Goal: Task Accomplishment & Management: Complete application form

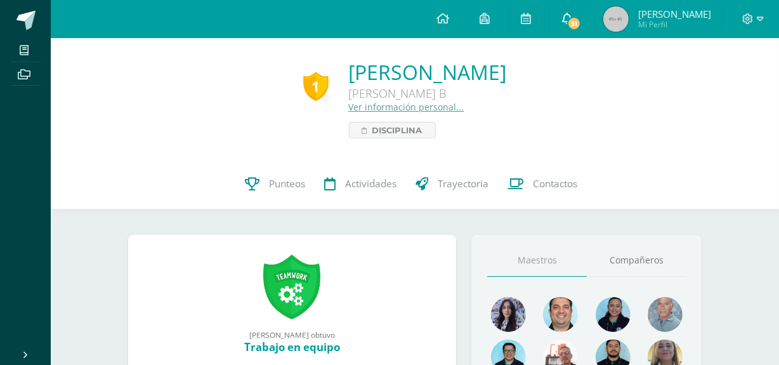
click at [570, 19] on icon at bounding box center [567, 18] width 10 height 11
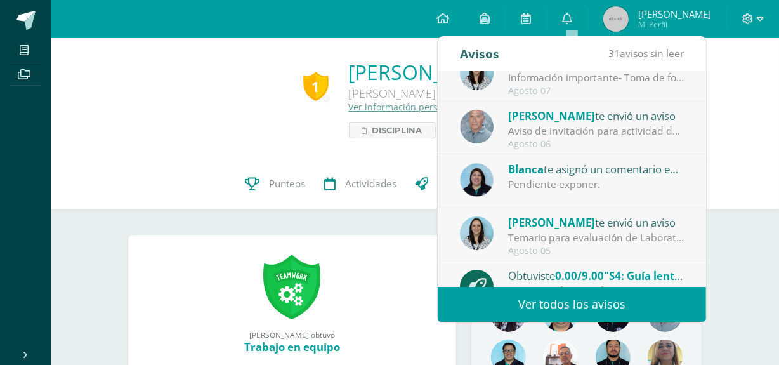
scroll to position [211, 0]
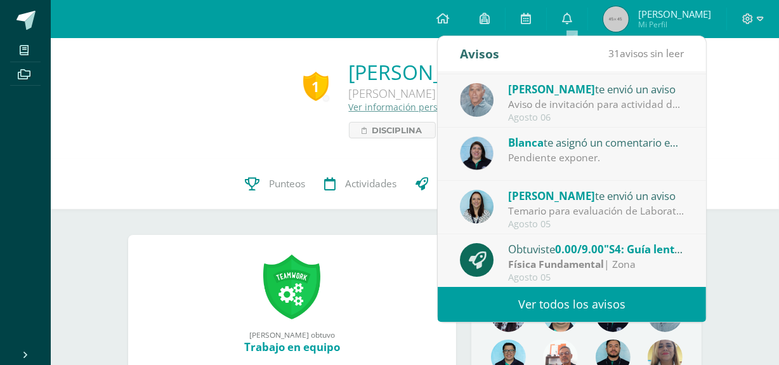
click at [120, 151] on div "1 [PERSON_NAME] [PERSON_NAME] B Ver información personal... Disciplina" at bounding box center [415, 98] width 728 height 121
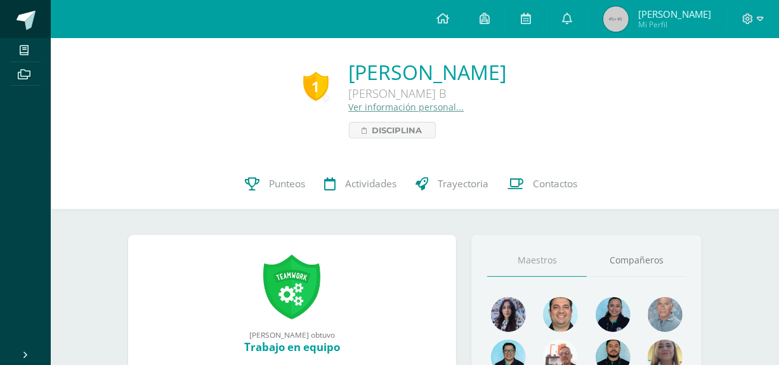
click at [28, 27] on span at bounding box center [25, 20] width 19 height 19
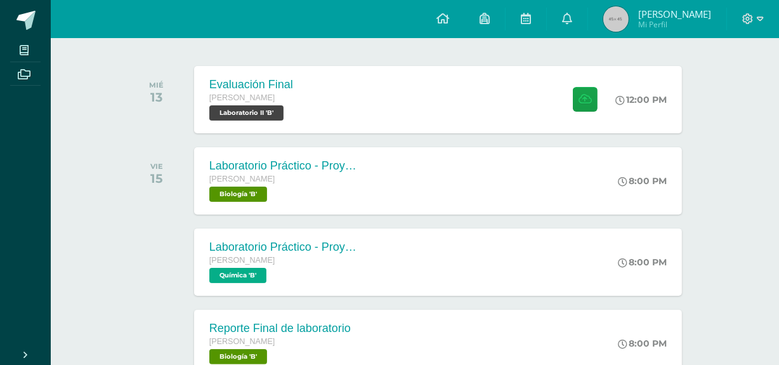
scroll to position [185, 0]
click at [336, 91] on div "Evaluación Final Quinto Bachillerato Laboratorio II 'B' 12:00 PM Evaluación Fin…" at bounding box center [438, 99] width 493 height 68
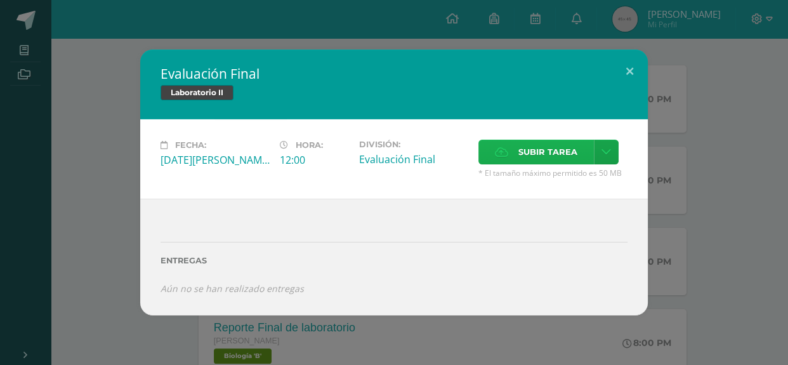
click at [514, 152] on label "Subir tarea" at bounding box center [535, 152] width 115 height 25
click at [0, 0] on input "Subir tarea" at bounding box center [0, 0] width 0 height 0
click at [521, 158] on span "Subir tarea" at bounding box center [547, 151] width 59 height 23
click at [0, 0] on input "Subir tarea" at bounding box center [0, 0] width 0 height 0
click at [512, 146] on label "Subir tarea" at bounding box center [535, 152] width 115 height 25
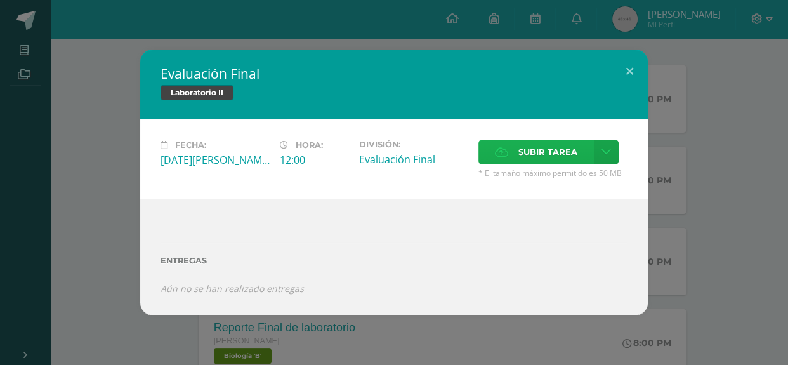
click at [0, 0] on input "Subir tarea" at bounding box center [0, 0] width 0 height 0
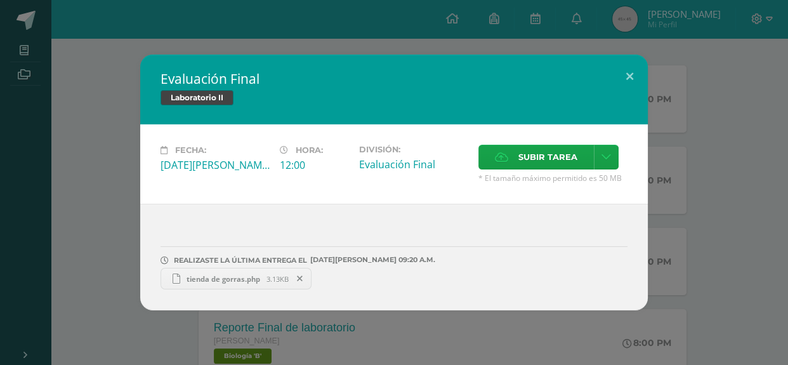
click at [679, 222] on div "Evaluación Final Laboratorio II Fecha: Miércoles 13 de Agosto Hora: 12:00 Divis…" at bounding box center [394, 183] width 778 height 256
